Goal: Information Seeking & Learning: Learn about a topic

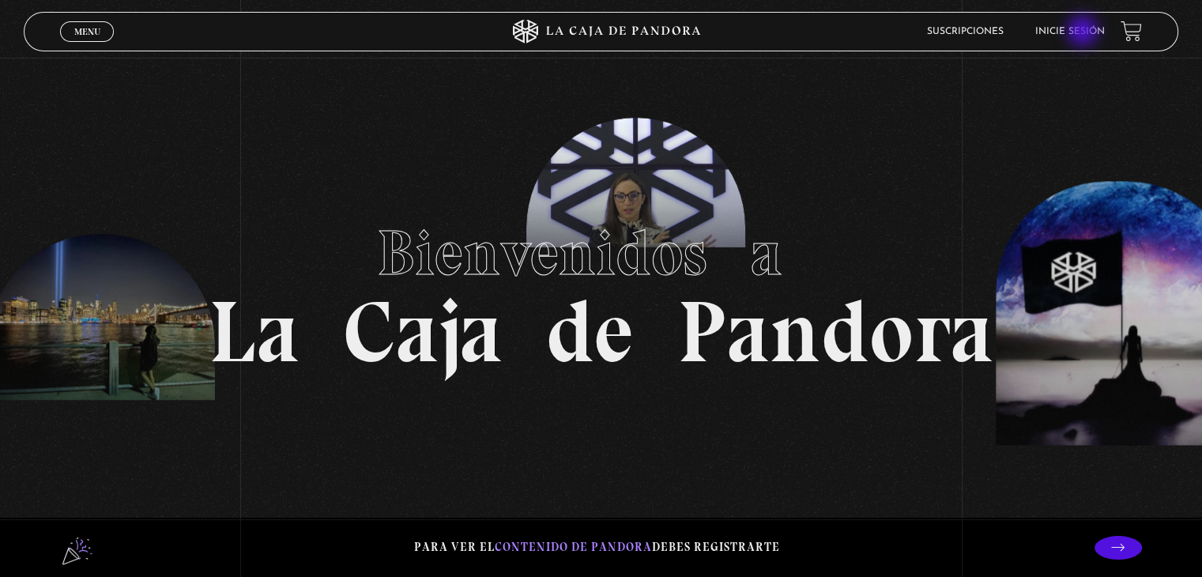
click at [1084, 32] on link "Inicie sesión" at bounding box center [1070, 31] width 70 height 9
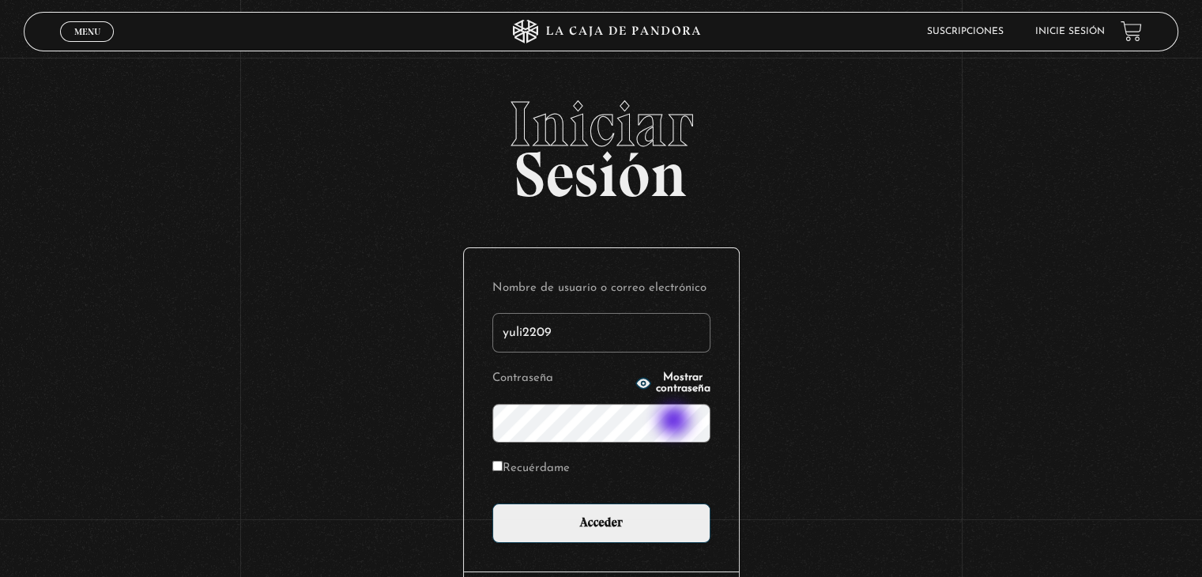
type input "yuli2209"
click at [502, 463] on input "Recuérdame" at bounding box center [497, 466] width 10 height 10
checkbox input "true"
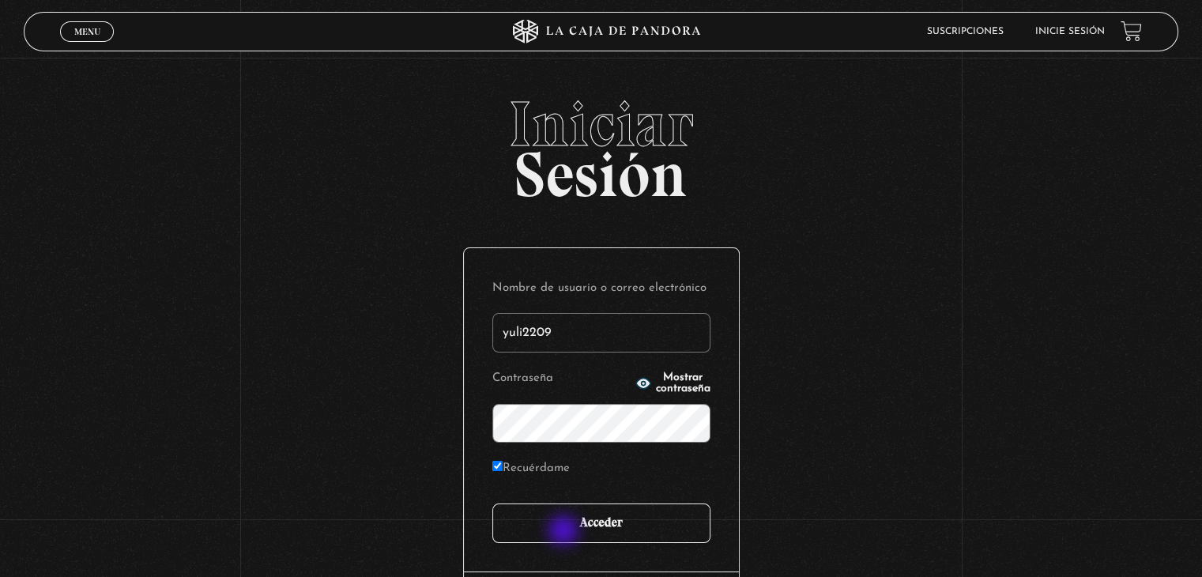
click at [565, 532] on input "Acceder" at bounding box center [601, 523] width 218 height 40
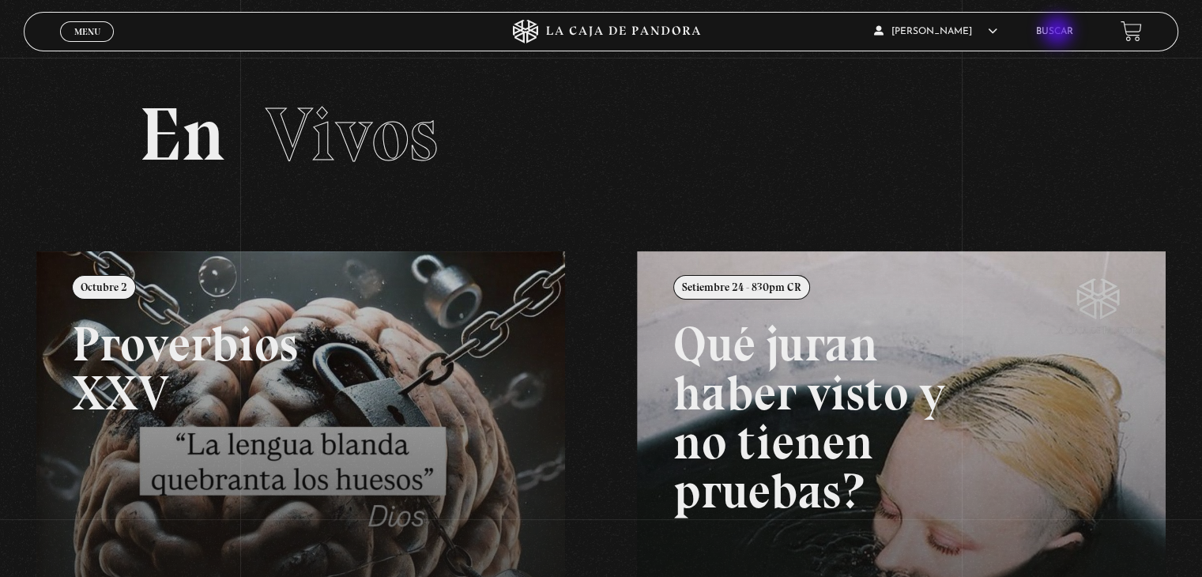
click at [1059, 32] on link "Buscar" at bounding box center [1054, 31] width 37 height 9
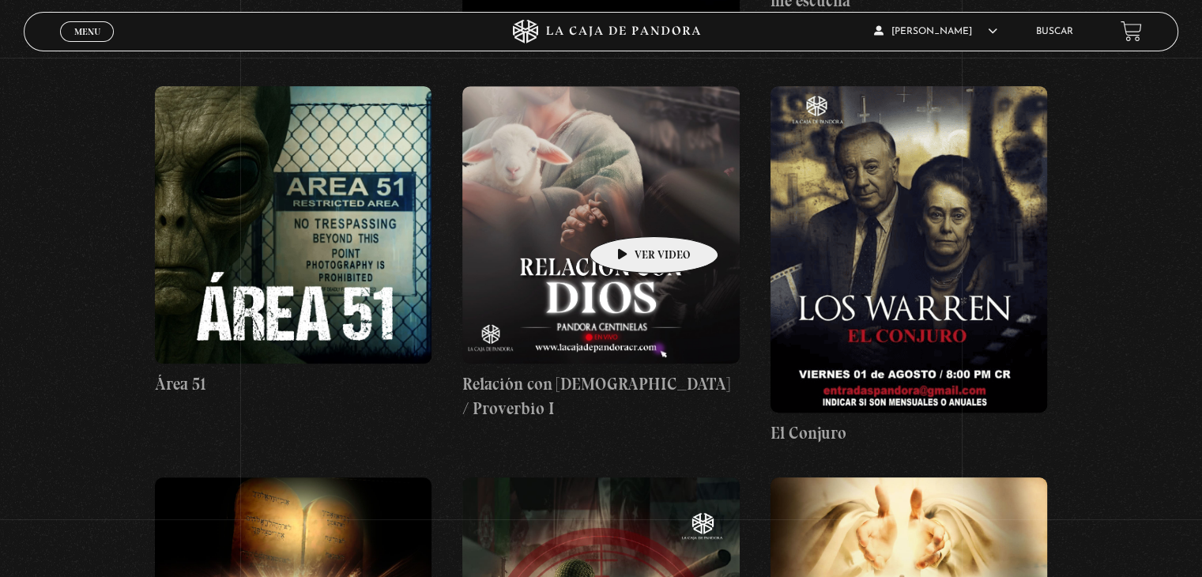
scroll to position [1043, 0]
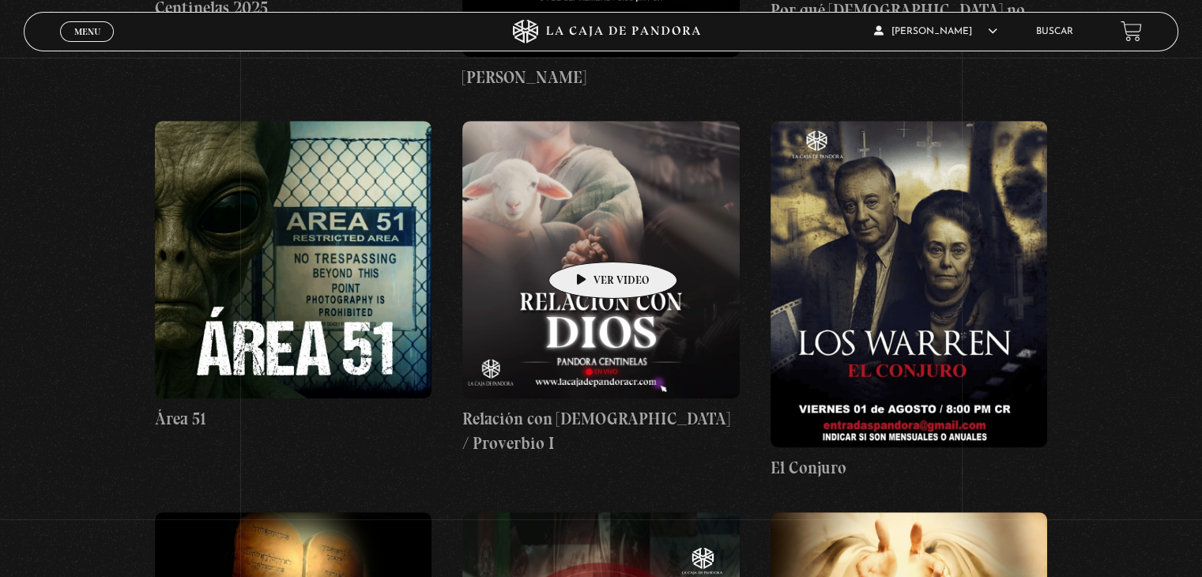
click at [588, 238] on figure at bounding box center [600, 259] width 277 height 277
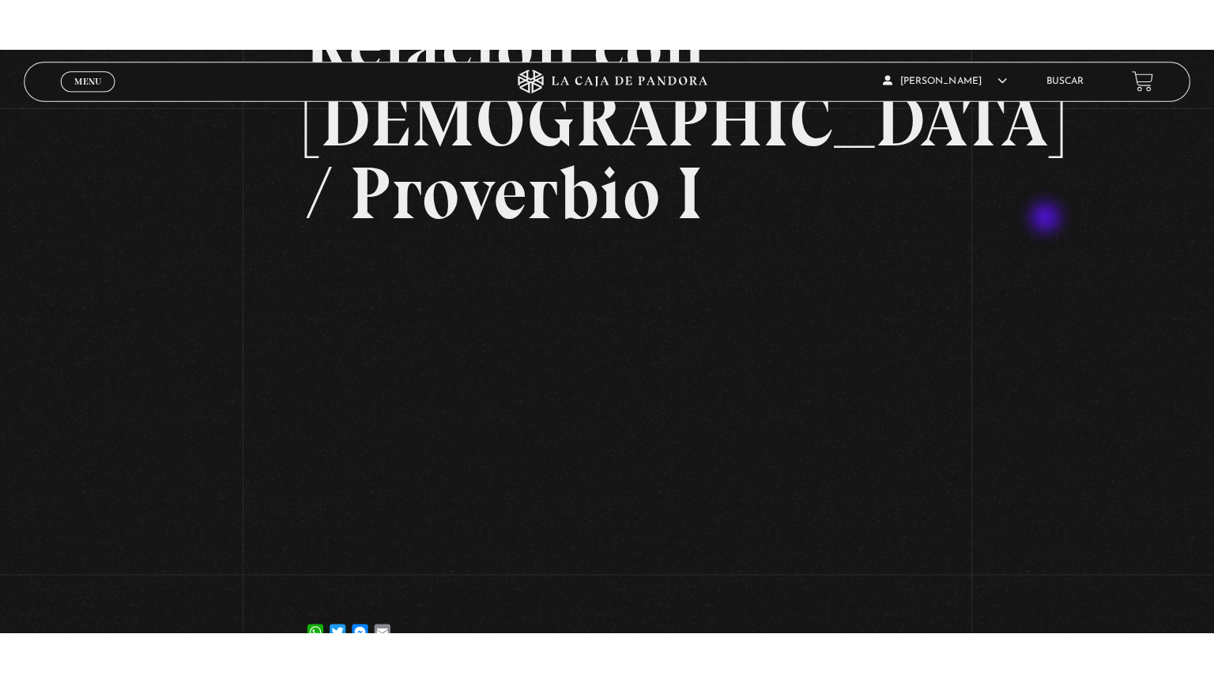
scroll to position [190, 0]
